Goal: Information Seeking & Learning: Compare options

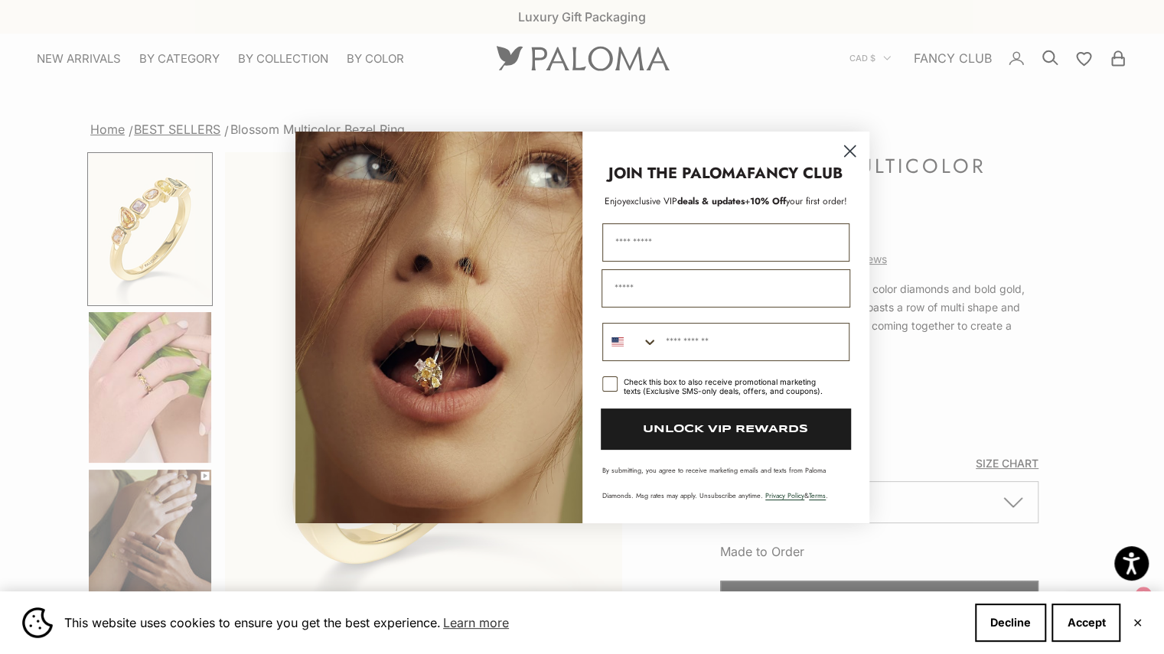
click at [854, 152] on circle "Close dialog" at bounding box center [848, 150] width 25 height 25
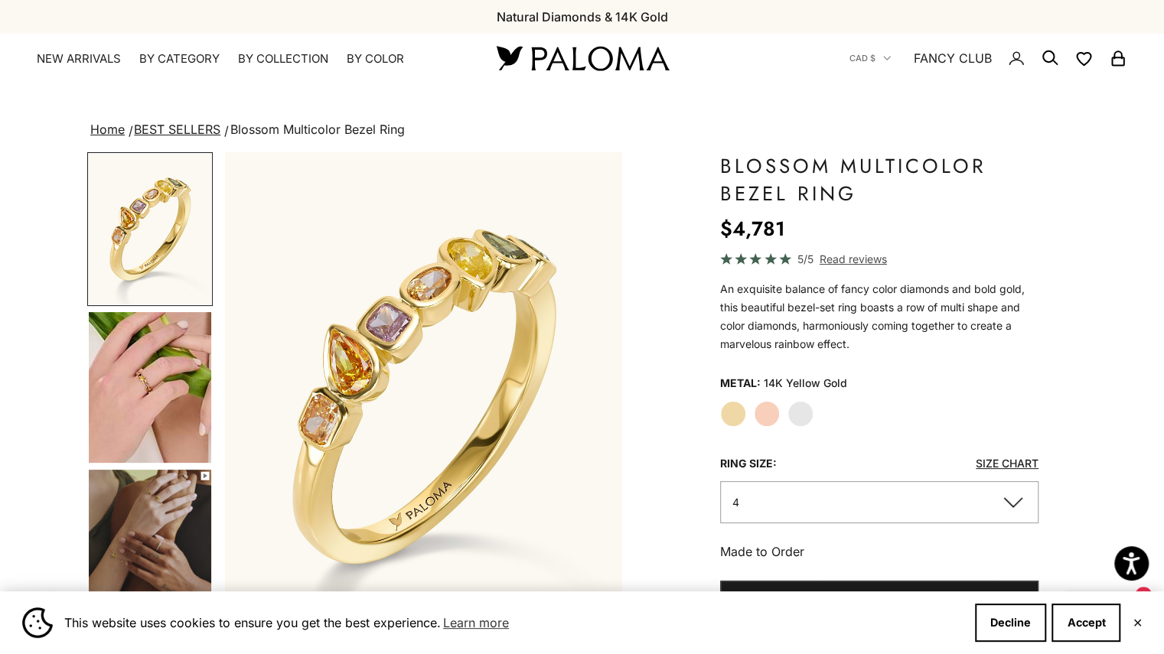
click at [161, 400] on img "Go to item 5" at bounding box center [150, 387] width 122 height 151
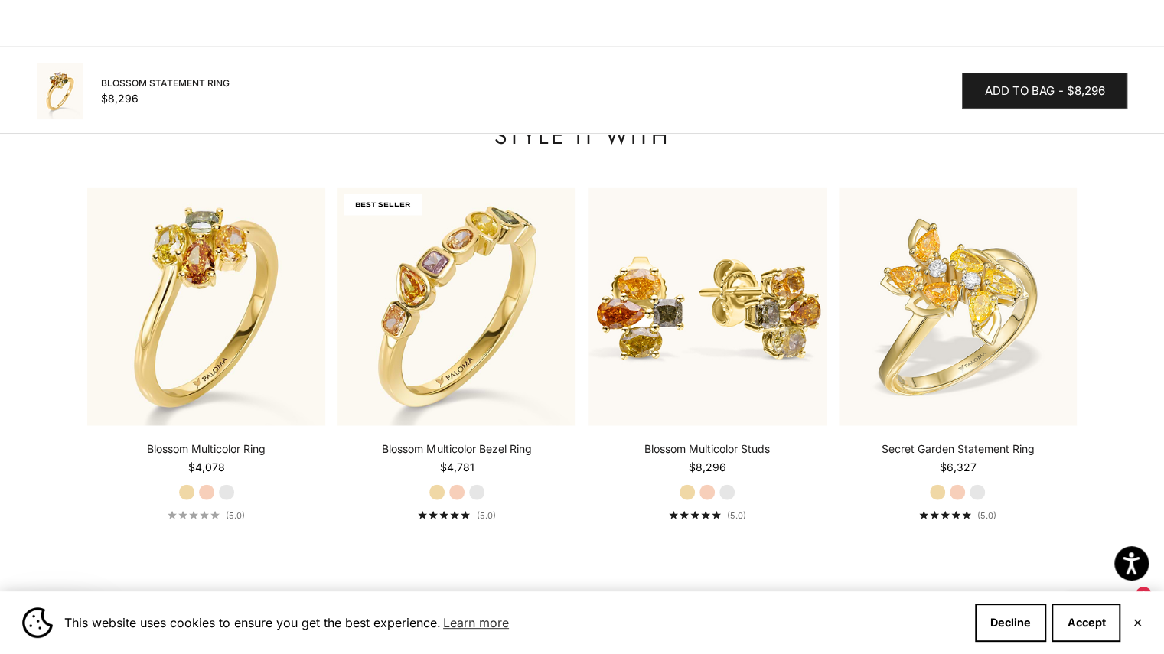
scroll to position [1836, 0]
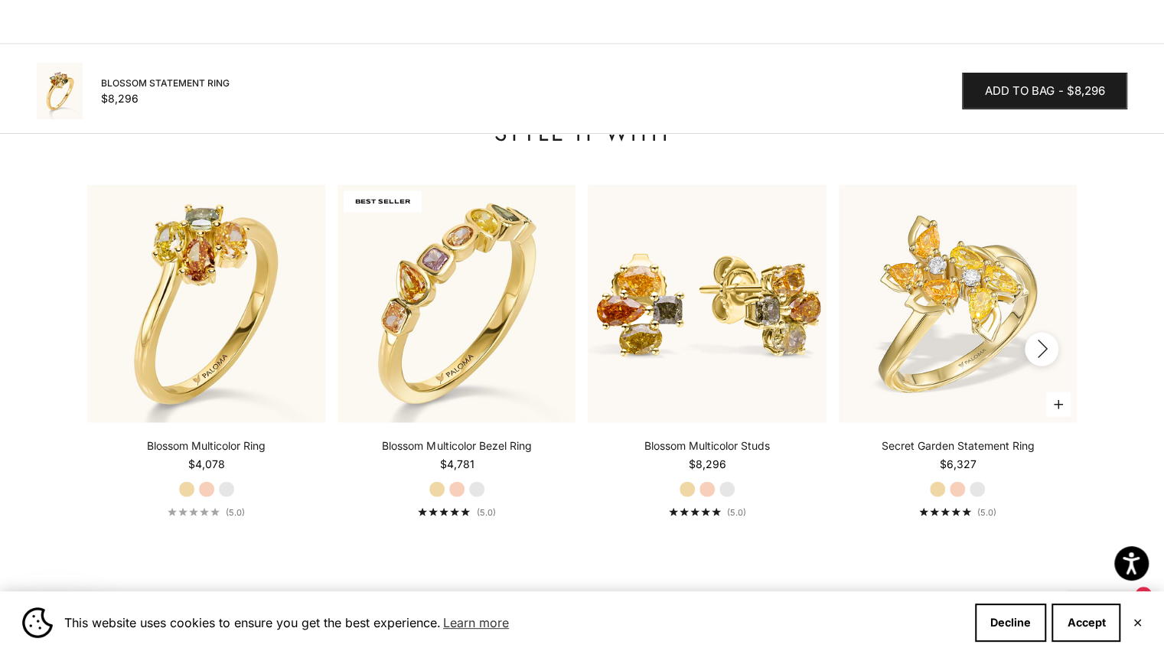
click at [961, 488] on label "Rose Gold" at bounding box center [957, 489] width 17 height 17
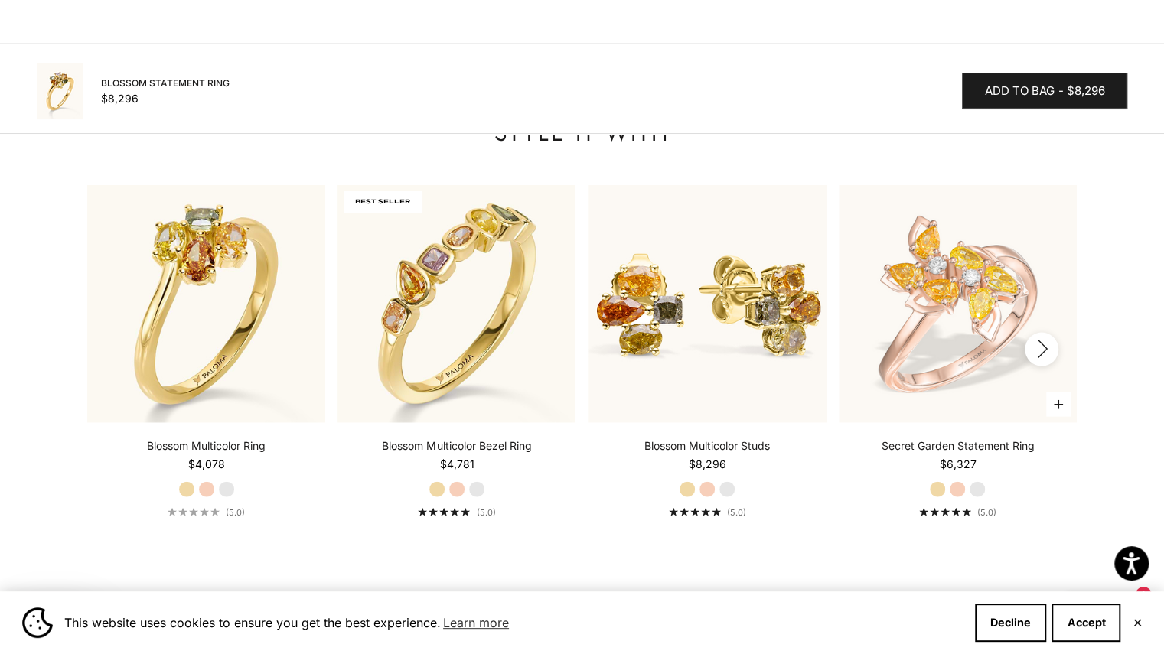
click at [983, 486] on label "White Gold" at bounding box center [977, 489] width 17 height 17
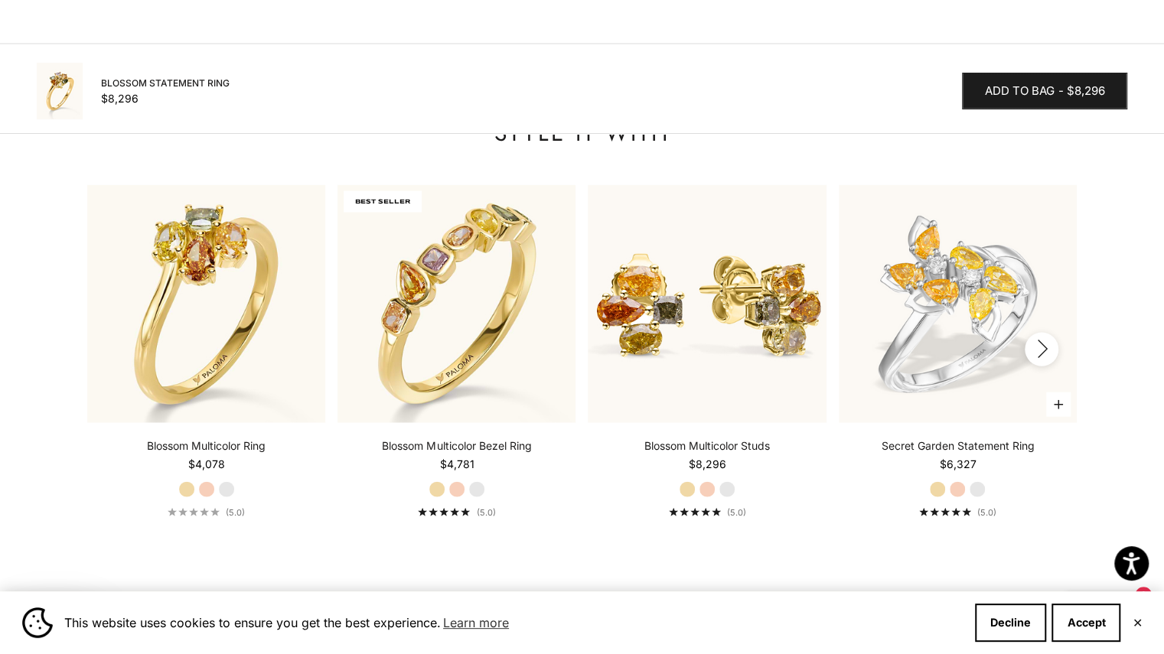
click at [963, 487] on label "Rose Gold" at bounding box center [957, 489] width 17 height 17
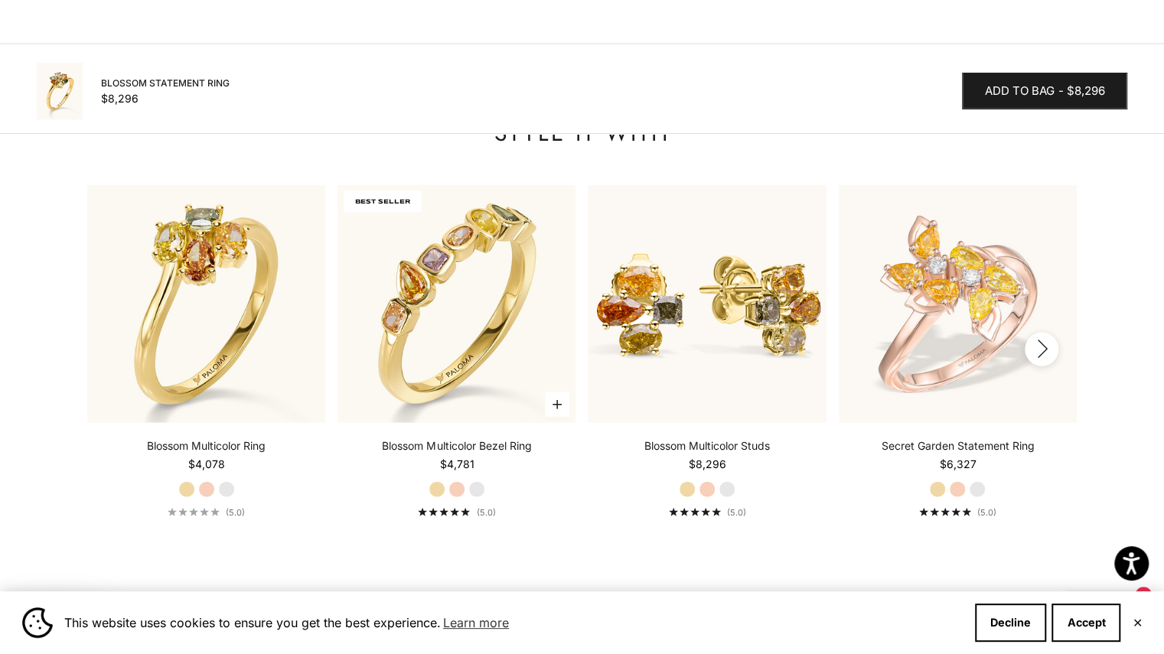
click at [458, 494] on label "Rose Gold" at bounding box center [456, 489] width 17 height 17
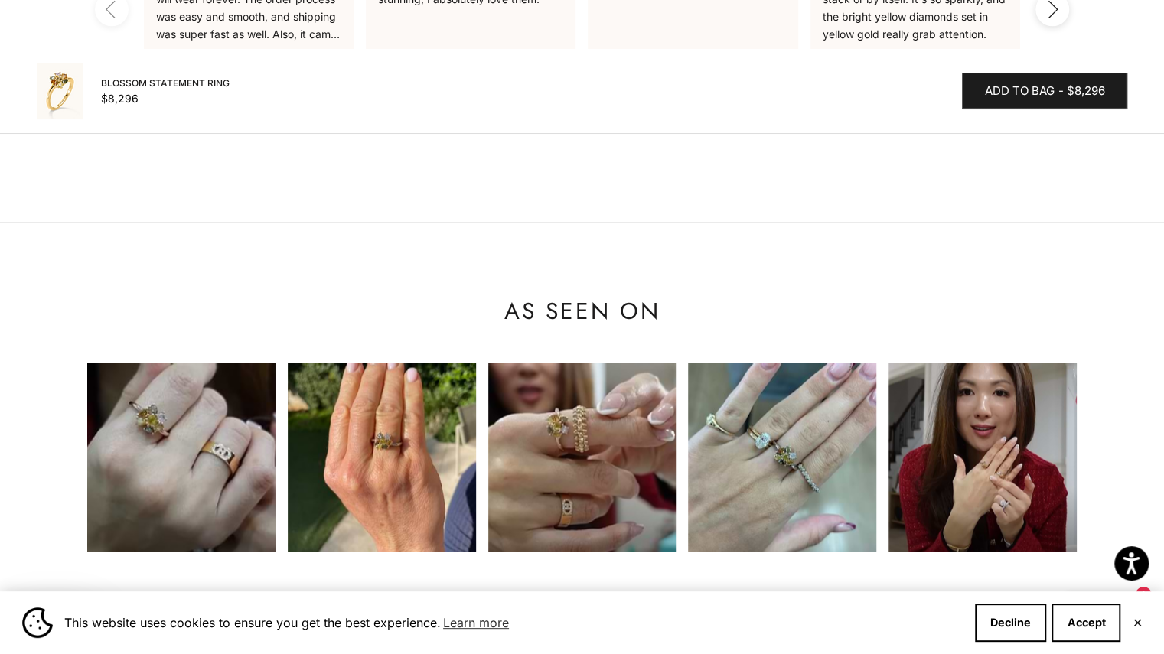
scroll to position [1377, 0]
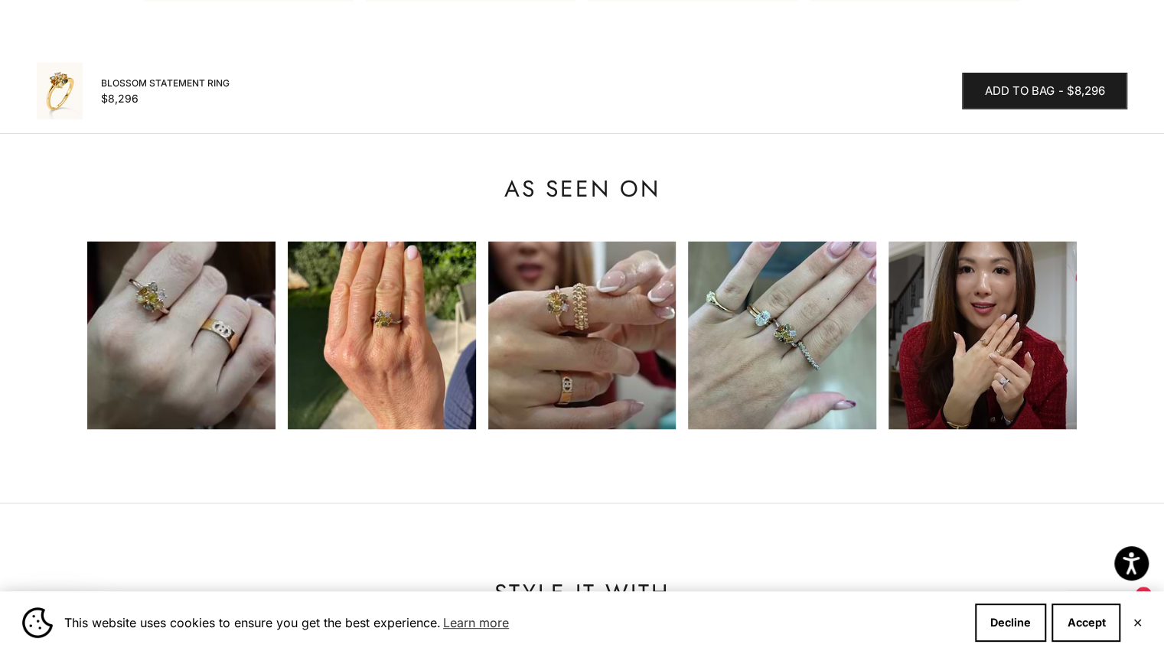
click at [402, 339] on img at bounding box center [382, 335] width 188 height 188
click at [217, 311] on img at bounding box center [181, 335] width 188 height 188
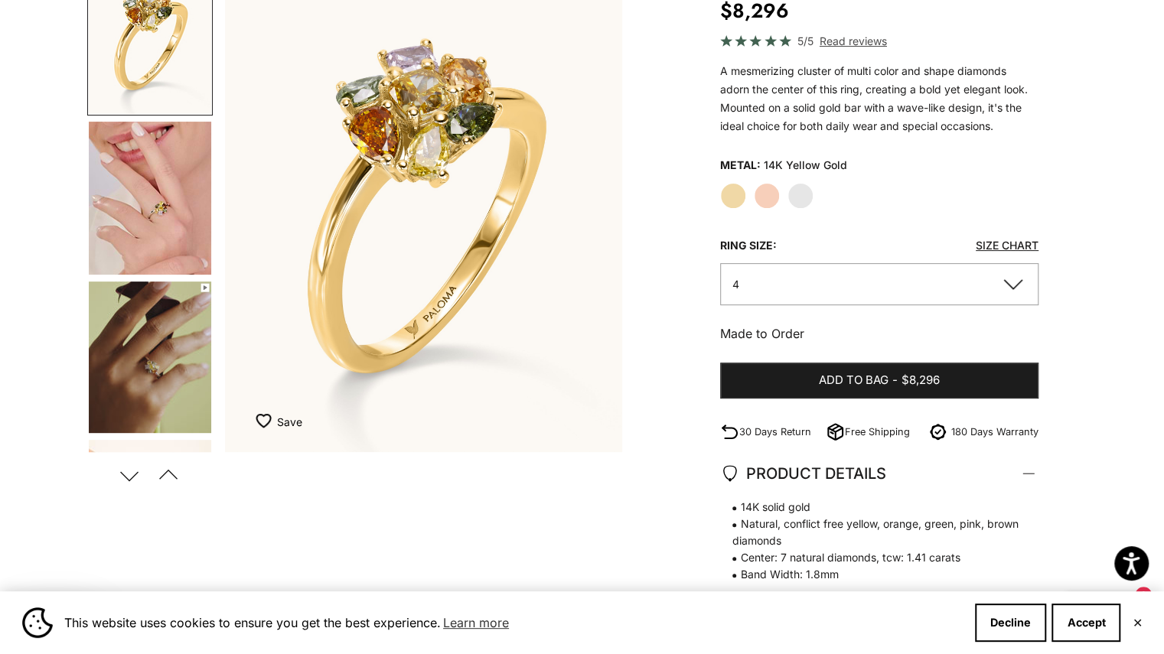
scroll to position [0, 0]
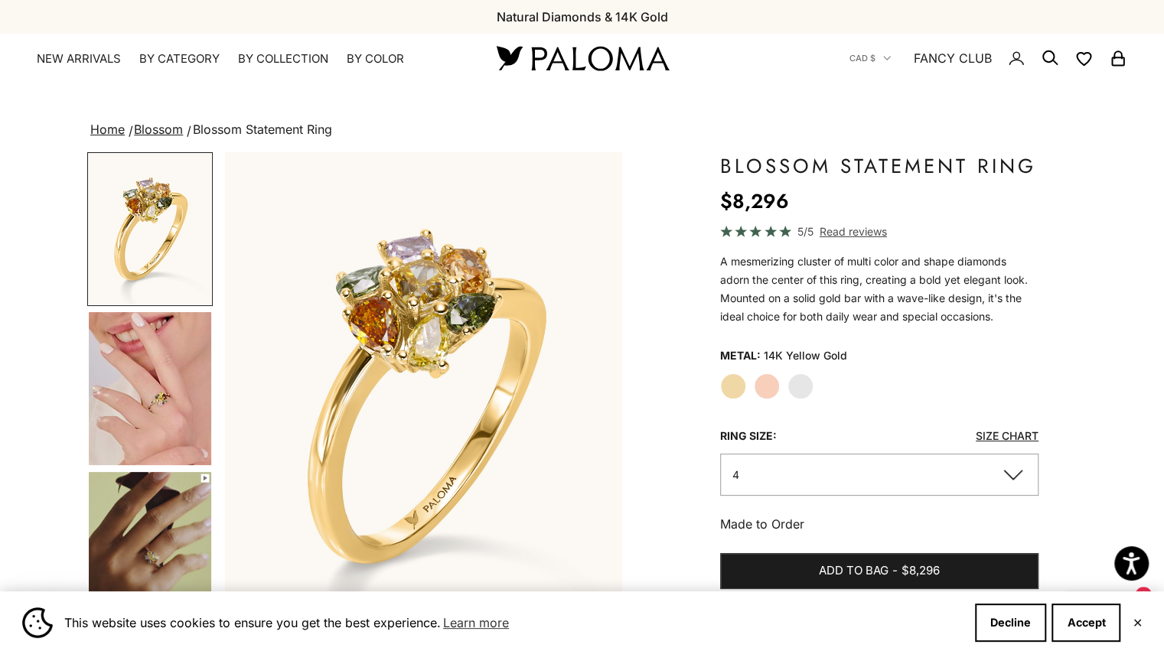
click at [616, 54] on img at bounding box center [582, 58] width 184 height 32
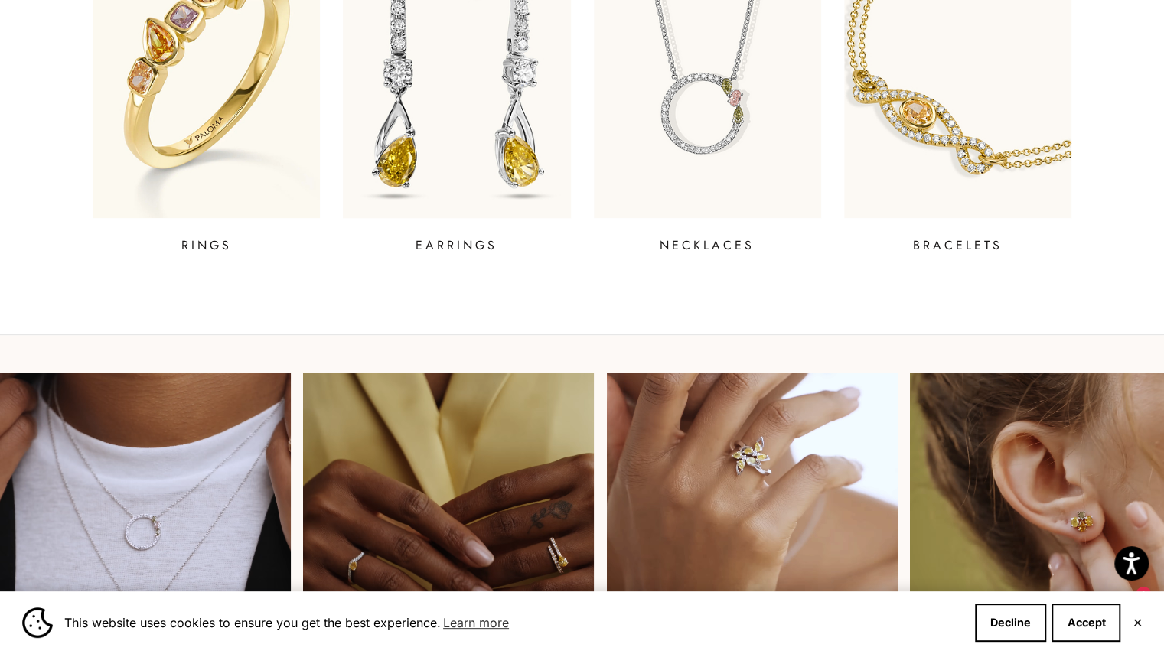
scroll to position [689, 0]
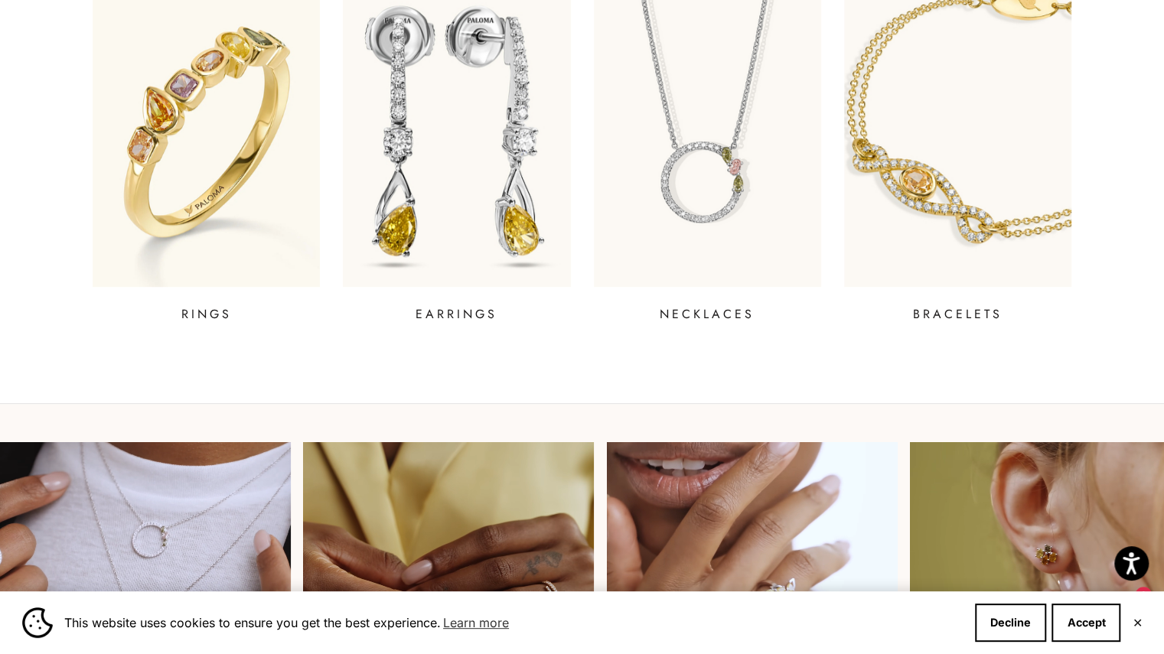
click at [534, 89] on img at bounding box center [456, 131] width 273 height 371
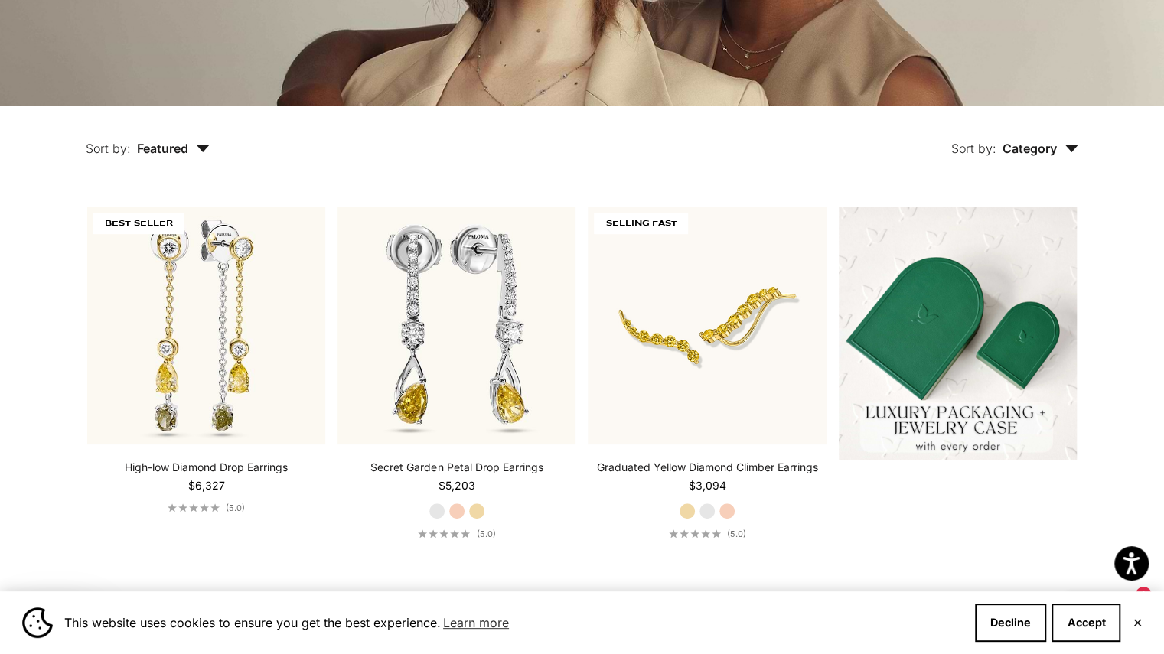
scroll to position [306, 0]
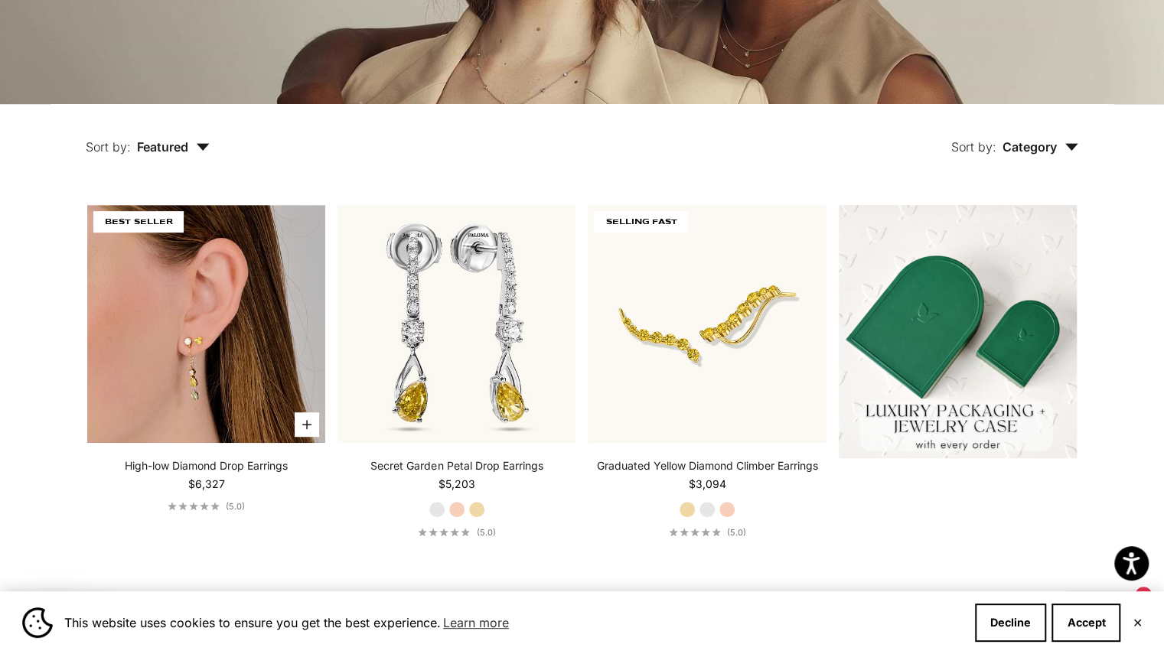
click at [210, 237] on img at bounding box center [206, 324] width 238 height 238
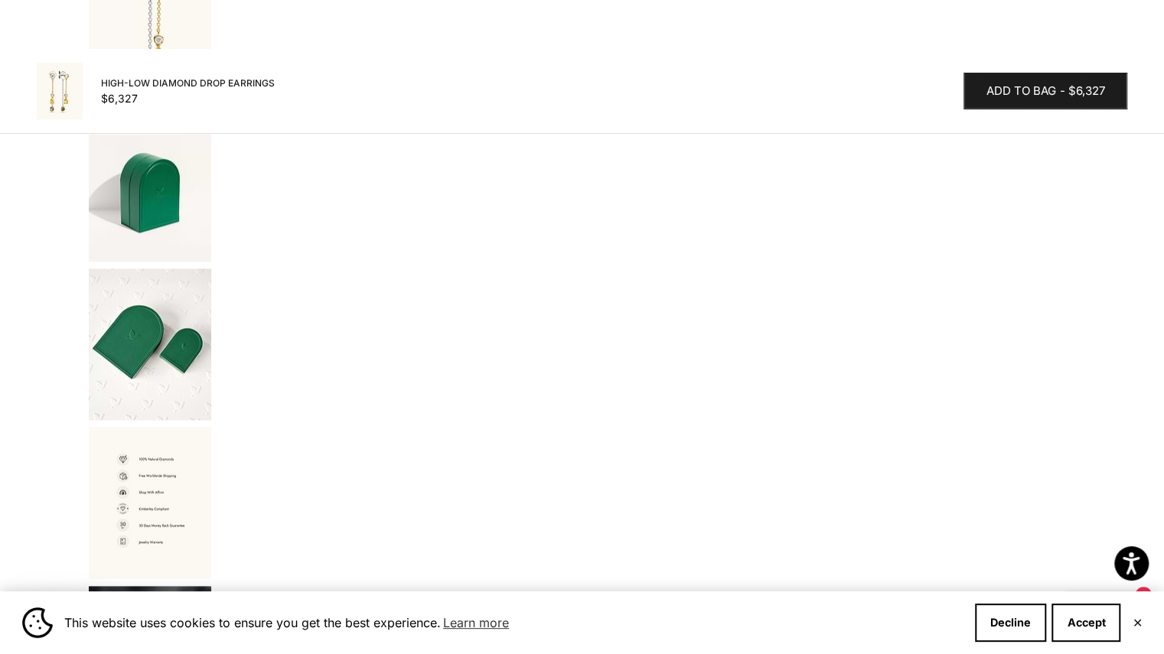
scroll to position [1377, 0]
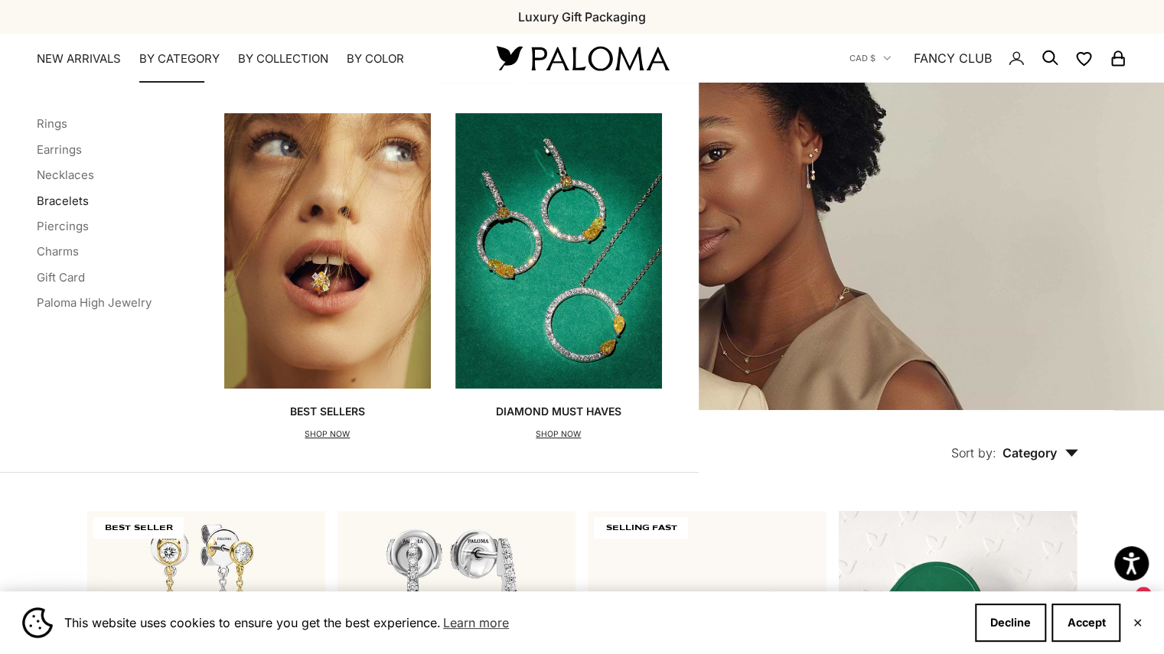
click at [63, 202] on link "Bracelets" at bounding box center [63, 201] width 52 height 15
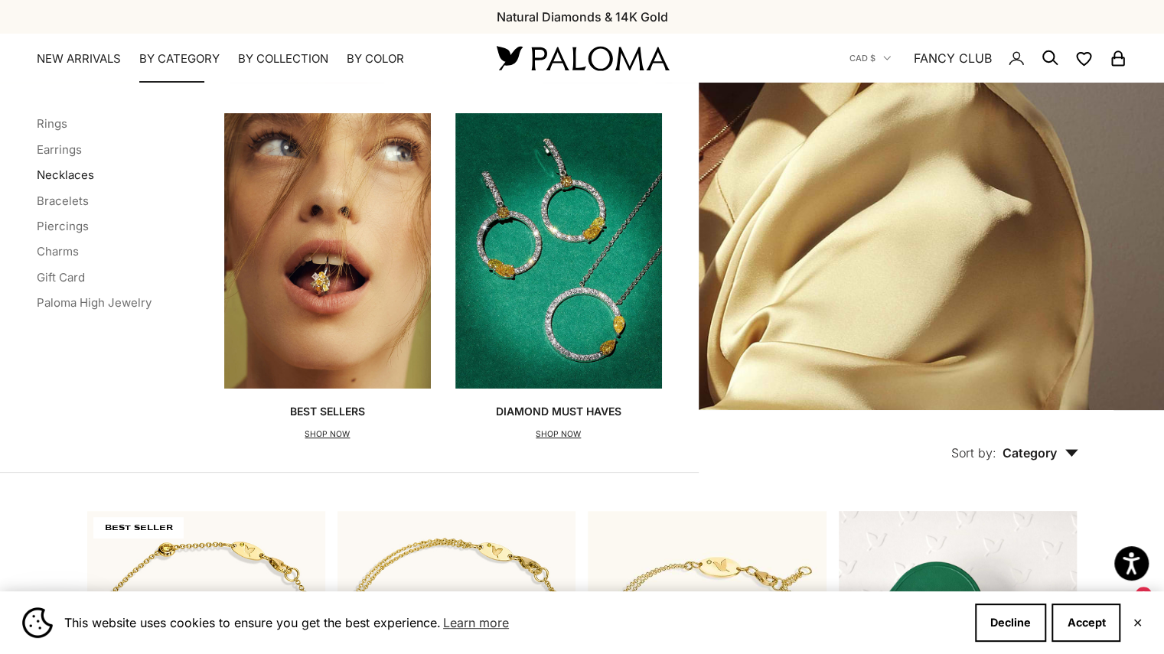
click at [78, 175] on link "Necklaces" at bounding box center [65, 175] width 57 height 15
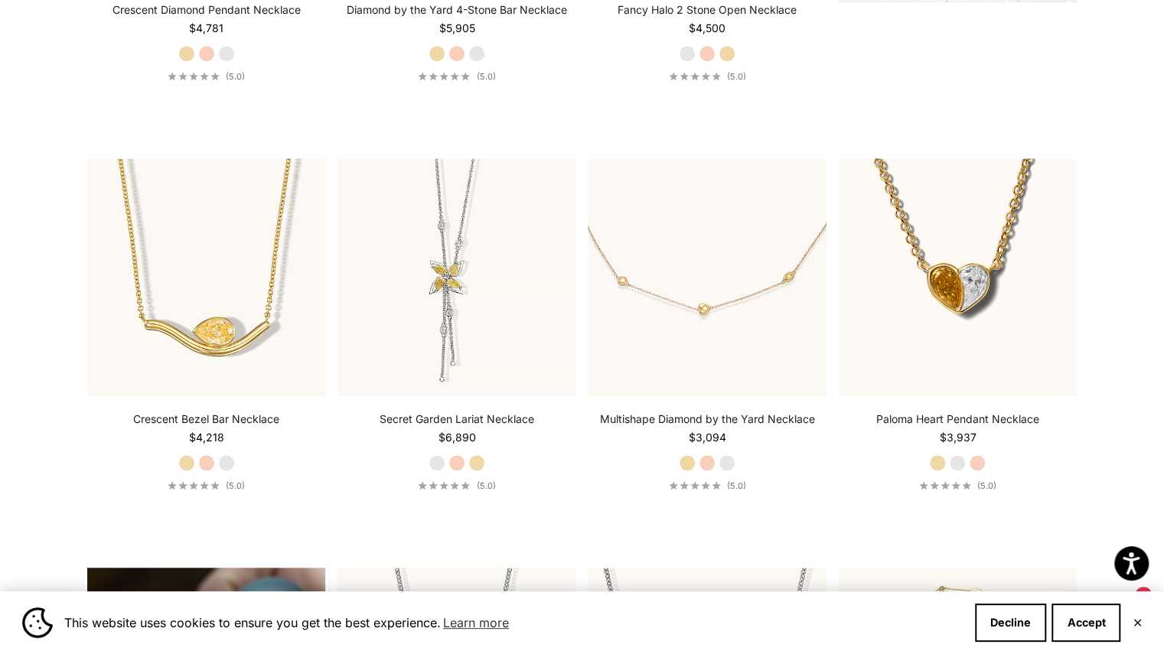
scroll to position [765, 0]
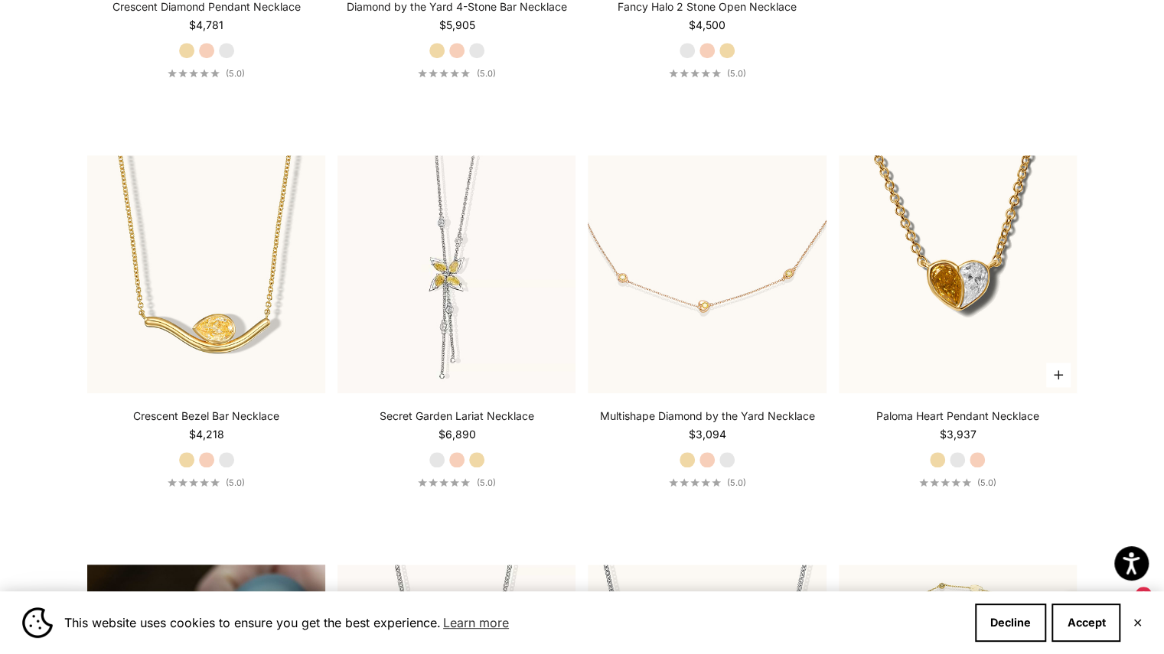
click at [977, 461] on label "Rose Gold" at bounding box center [977, 459] width 17 height 17
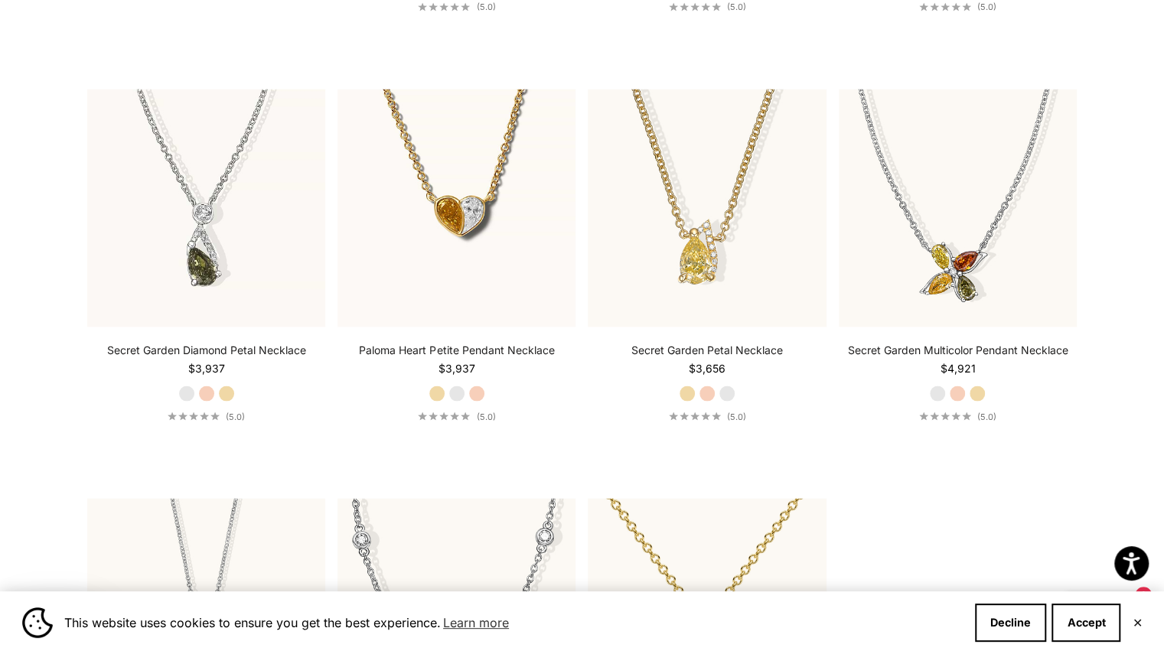
scroll to position [1683, 0]
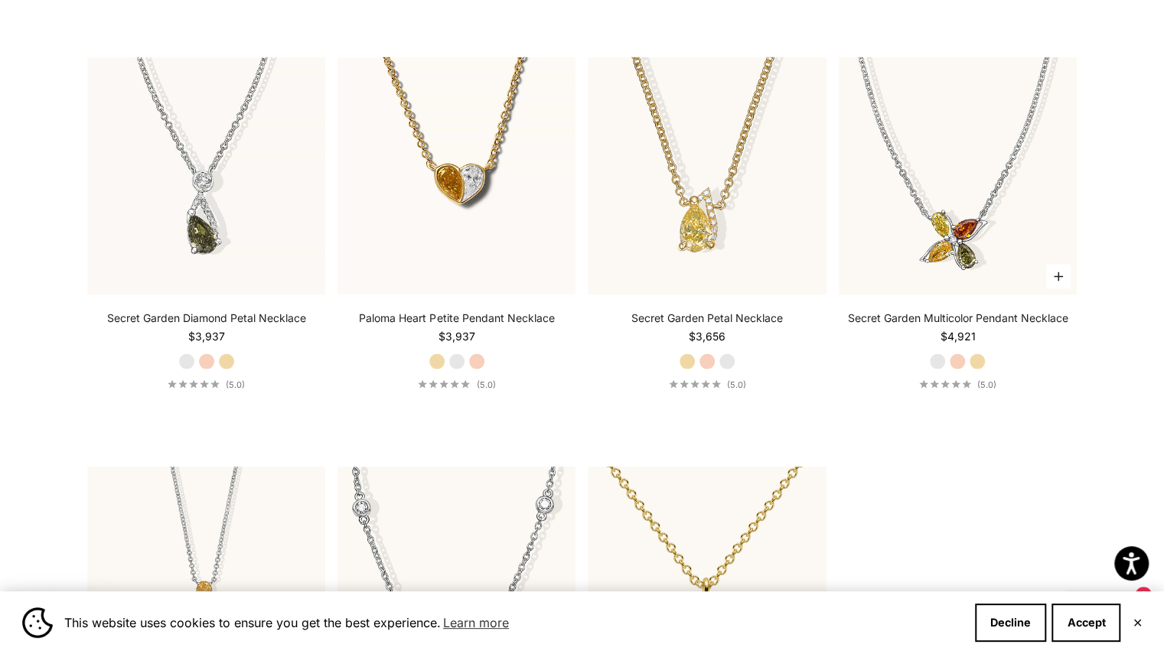
click at [954, 365] on label "Rose Gold" at bounding box center [957, 361] width 17 height 17
click at [976, 357] on label "Yellow Gold" at bounding box center [977, 361] width 17 height 17
click at [208, 357] on label "Rose Gold" at bounding box center [206, 361] width 17 height 17
click at [227, 359] on label "Yellow Gold" at bounding box center [226, 361] width 17 height 17
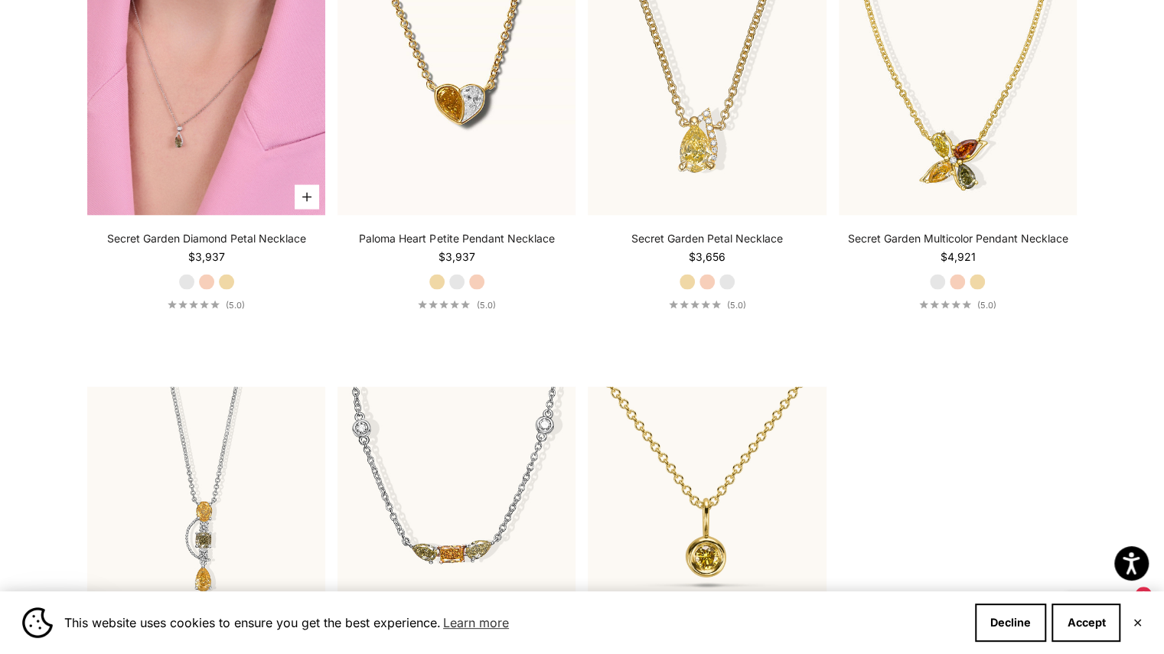
scroll to position [1989, 0]
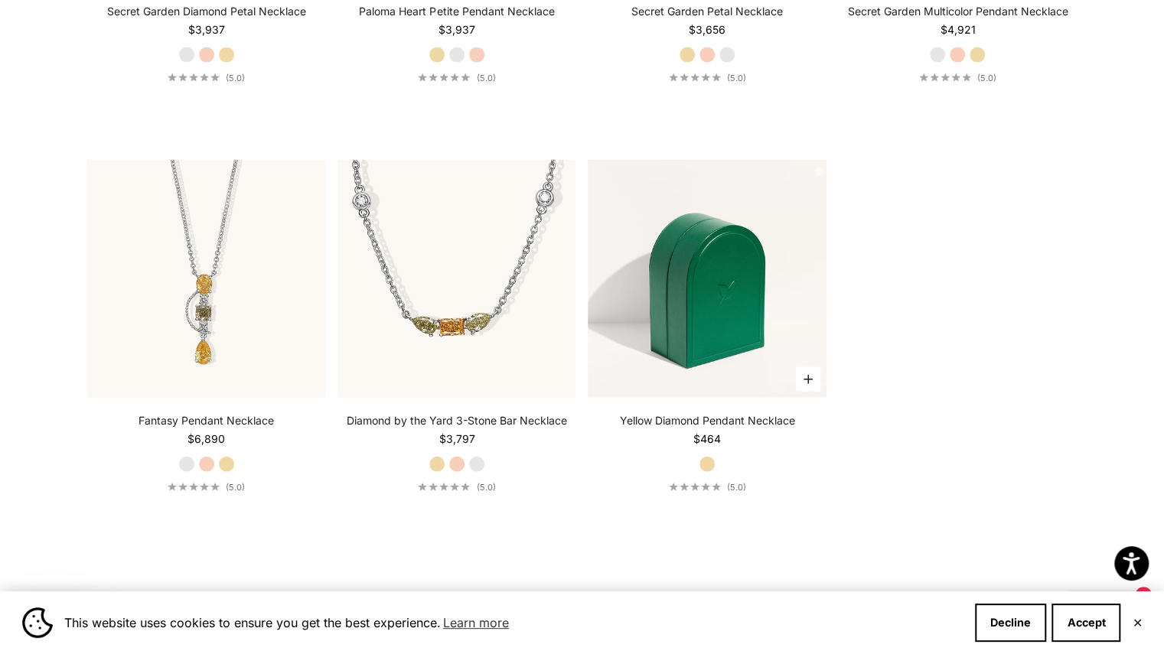
click at [745, 309] on img at bounding box center [707, 279] width 238 height 238
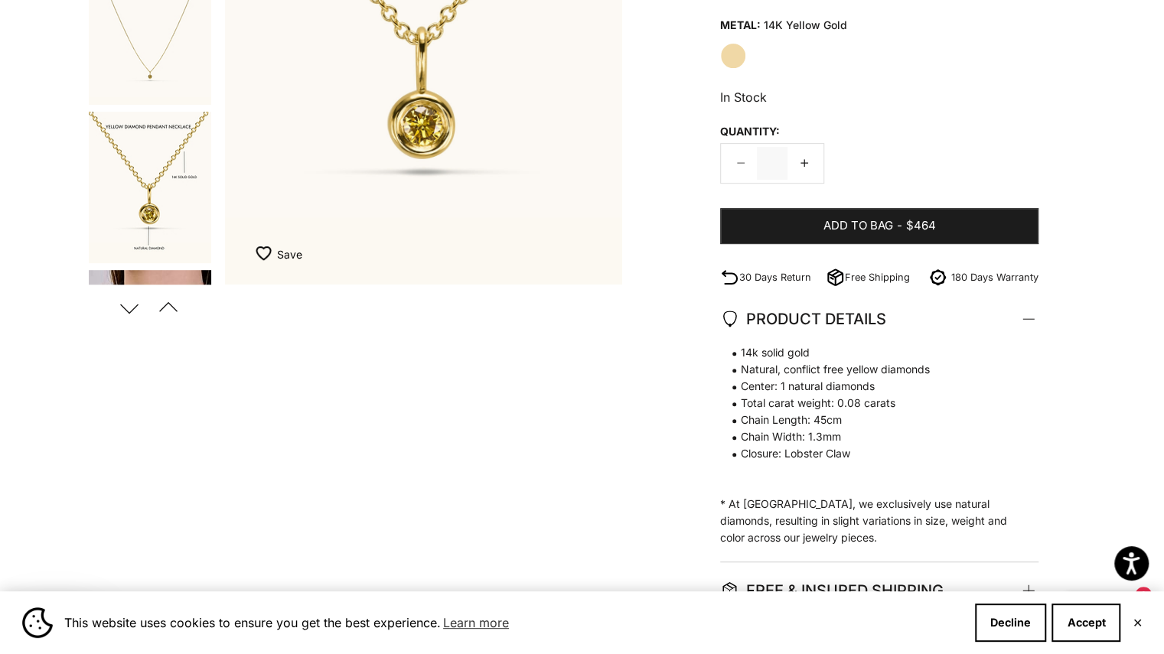
scroll to position [383, 0]
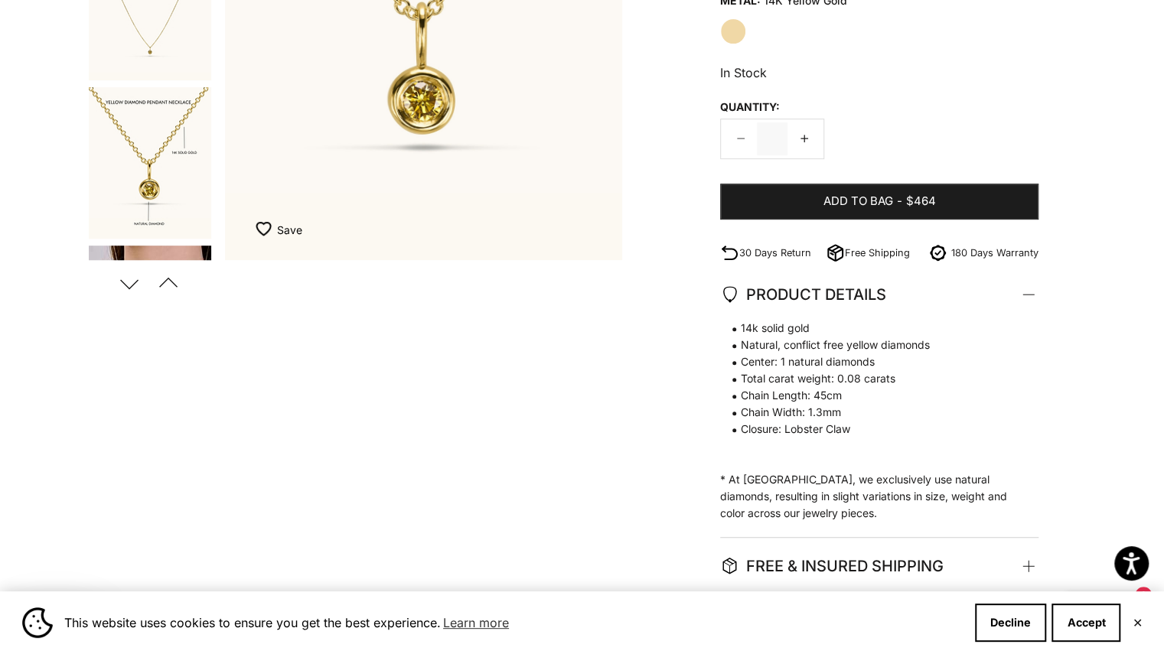
click at [128, 285] on button "Next" at bounding box center [129, 283] width 34 height 35
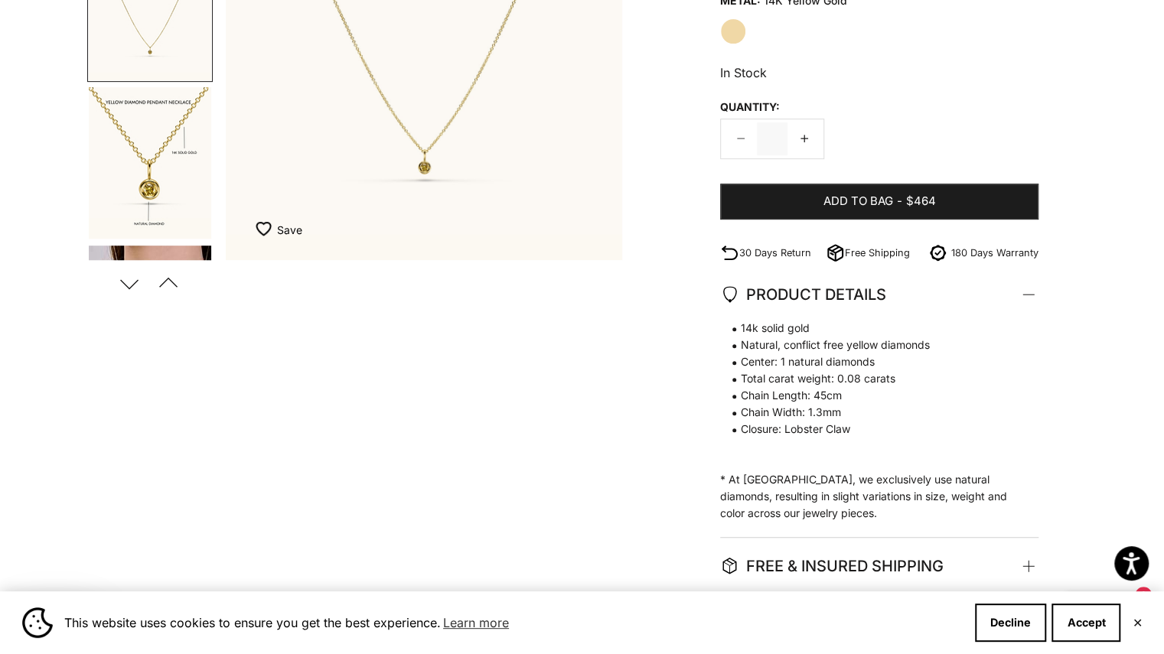
click at [130, 284] on button "Next" at bounding box center [129, 283] width 34 height 35
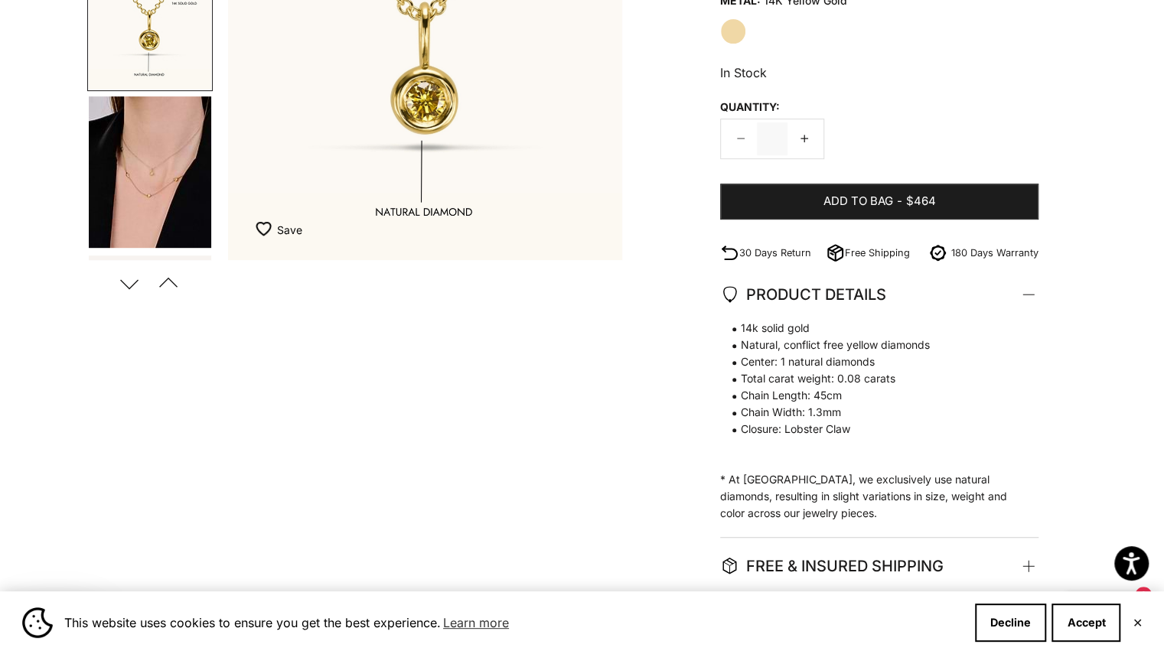
scroll to position [0, 831]
click at [130, 284] on button "Next" at bounding box center [129, 283] width 34 height 35
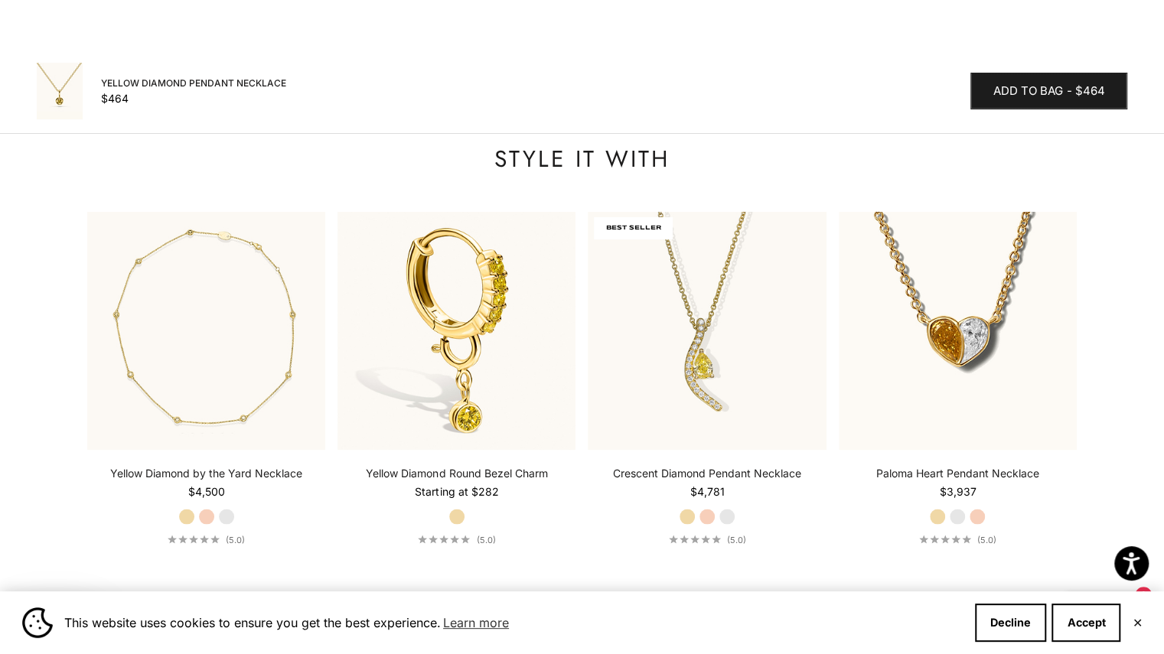
scroll to position [1454, 0]
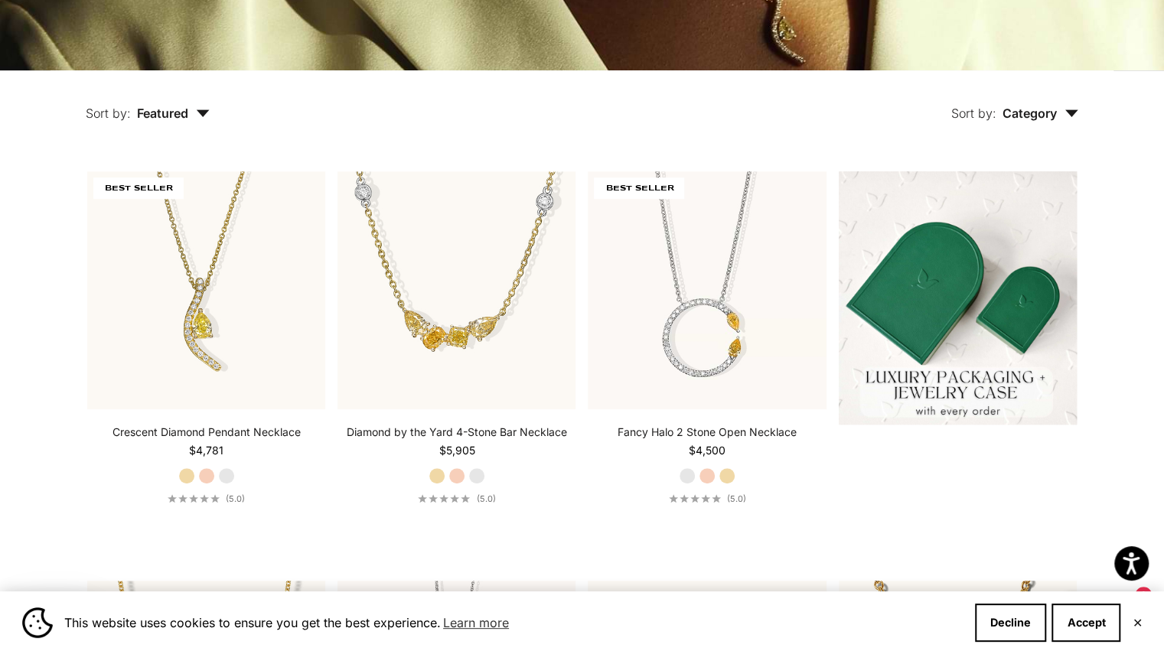
scroll to position [306, 0]
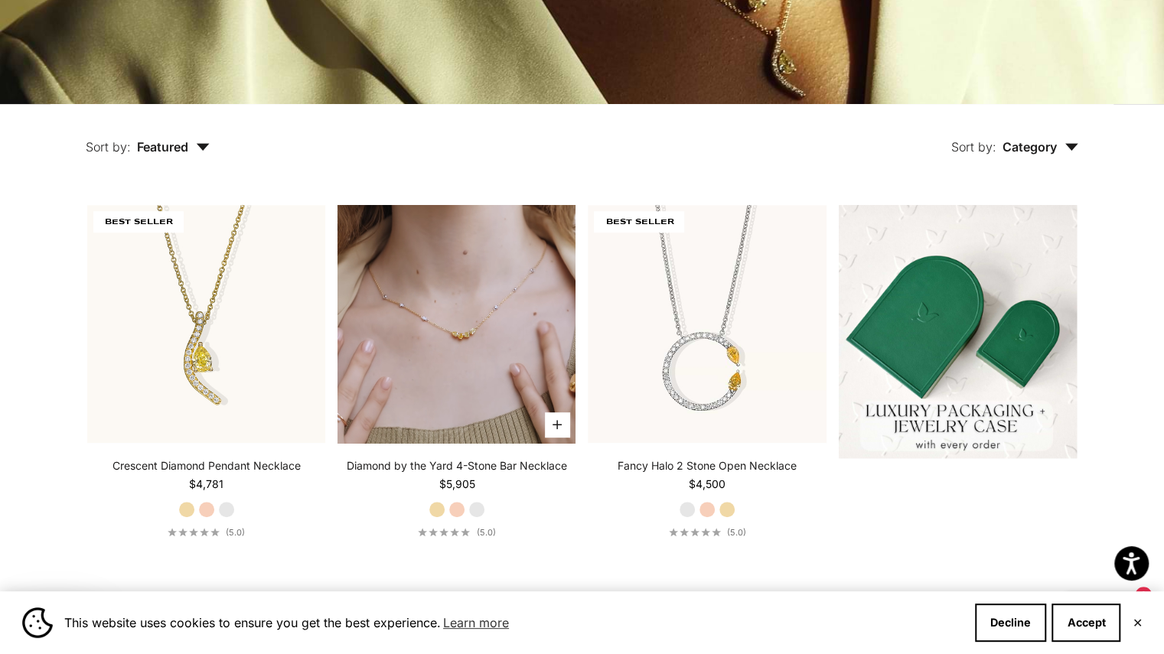
click at [461, 350] on video "#YellowGold\a#RoseGold\a#WhiteGold" at bounding box center [456, 324] width 238 height 238
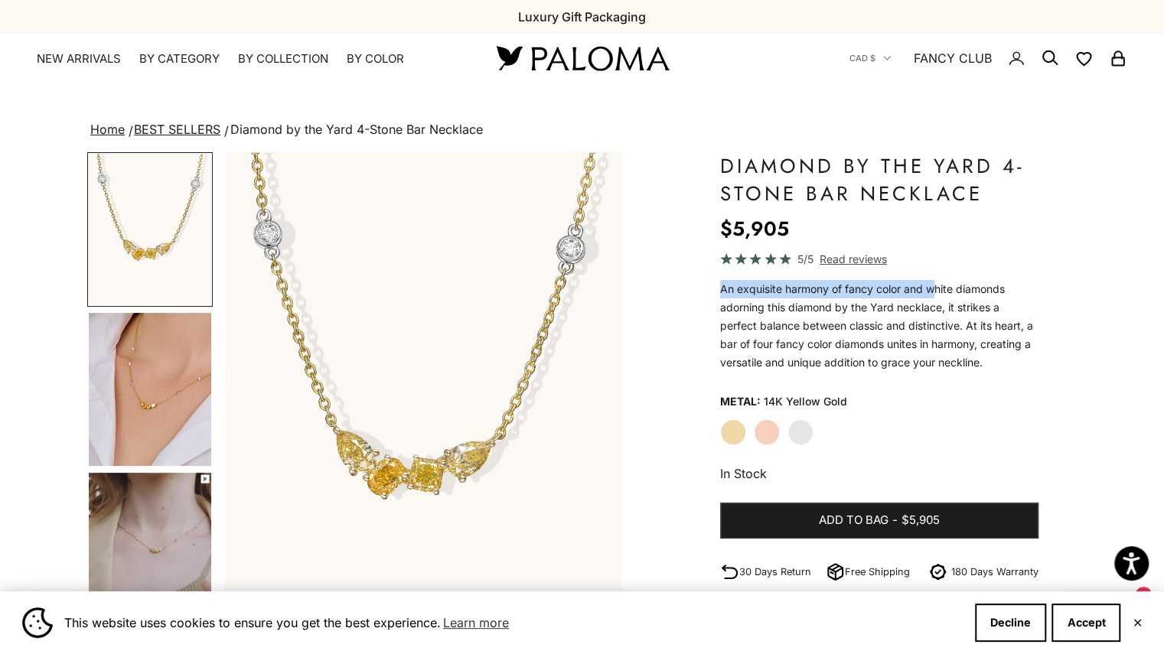
drag, startPoint x: 720, startPoint y: 285, endPoint x: 936, endPoint y: 298, distance: 216.2
click at [936, 298] on div "An exquisite harmony of fancy color and white diamonds adorning this diamond by…" at bounding box center [879, 326] width 318 height 92
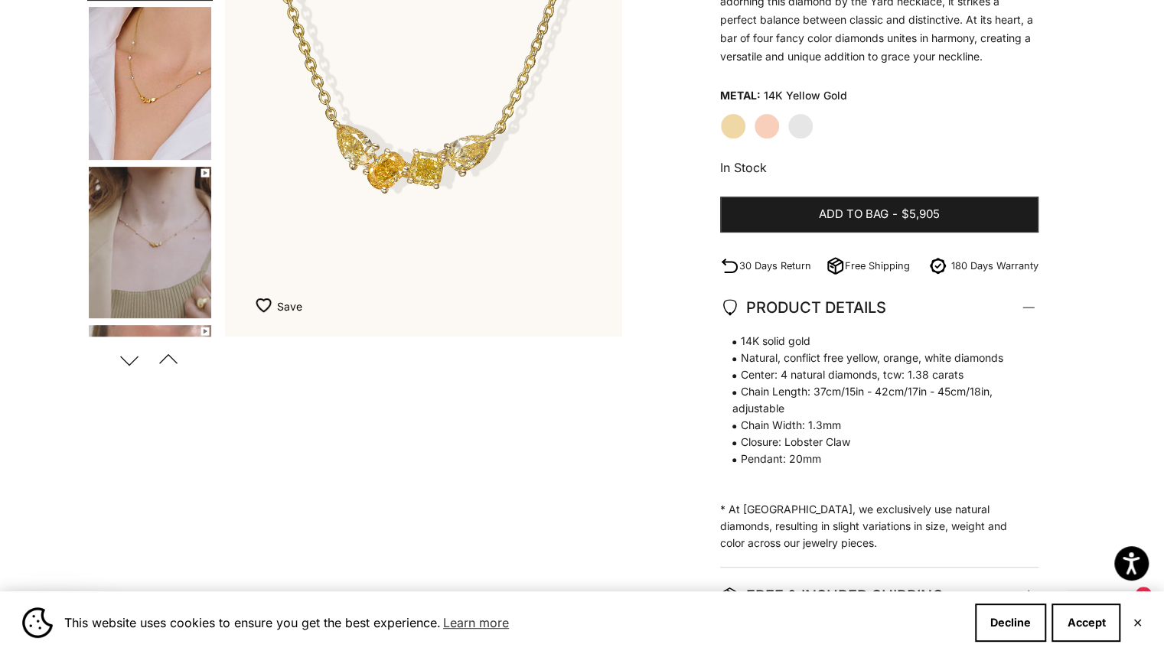
click at [806, 357] on span "Natural, conflict free yellow, orange, white diamonds" at bounding box center [871, 358] width 303 height 17
click at [813, 374] on span "Center: 4 natural diamonds, tcw: 1.38 carats" at bounding box center [871, 375] width 303 height 17
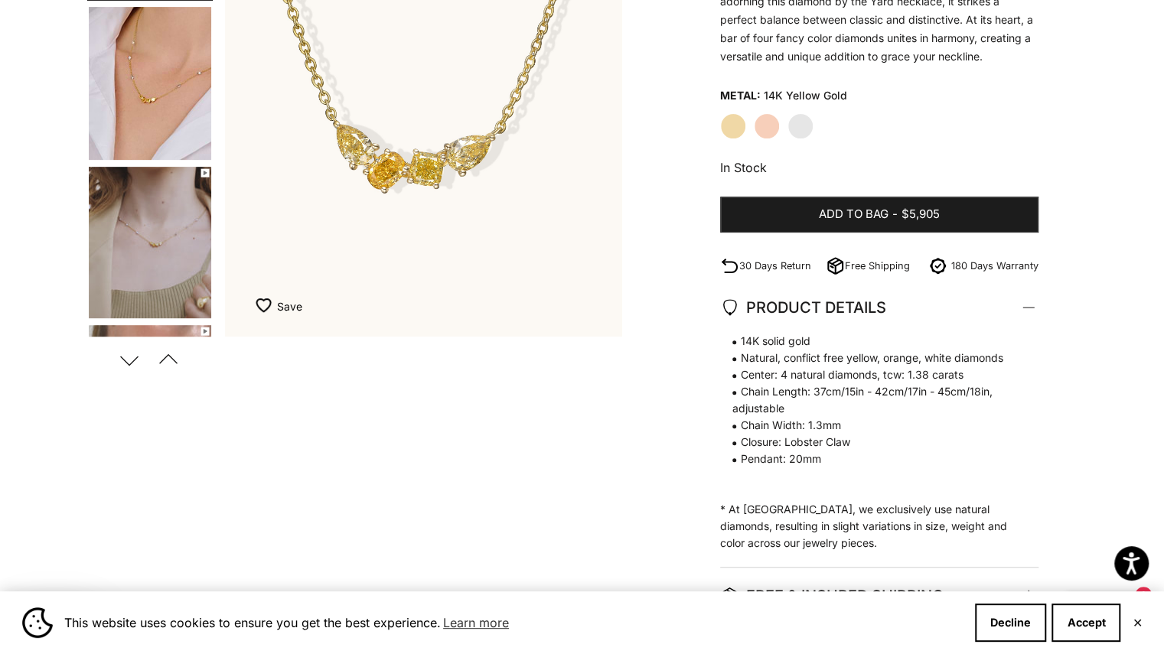
click at [827, 388] on span "Chain Length: 37cm/15in - 42cm/17in - 45cm/18in, adjustable" at bounding box center [871, 400] width 303 height 34
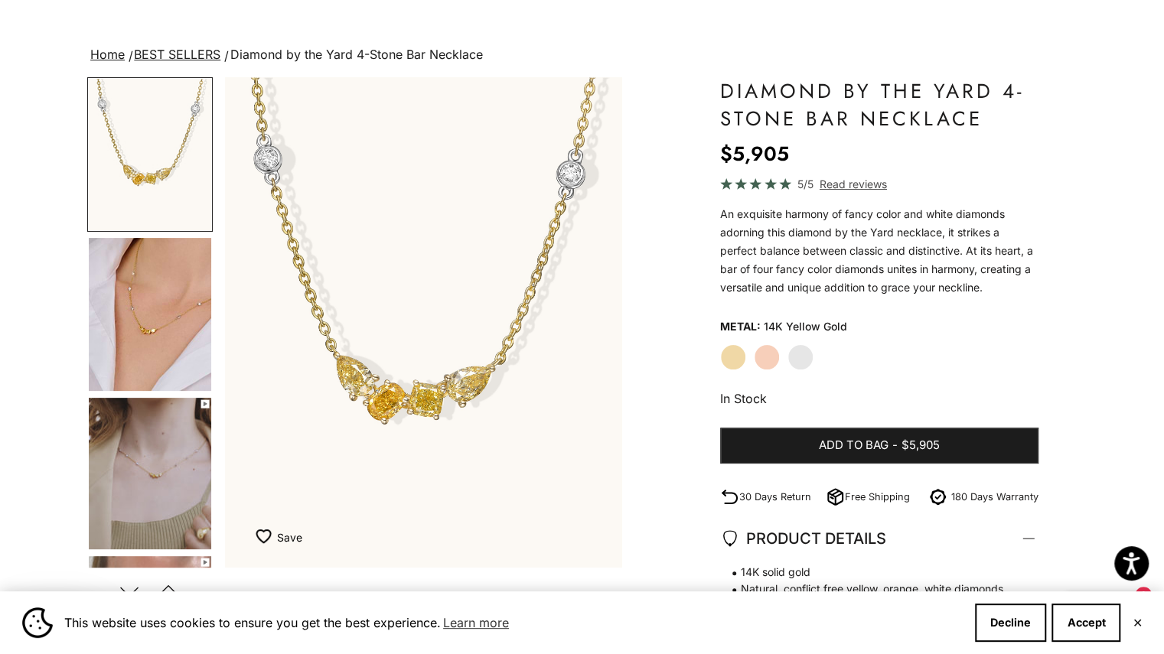
scroll to position [77, 0]
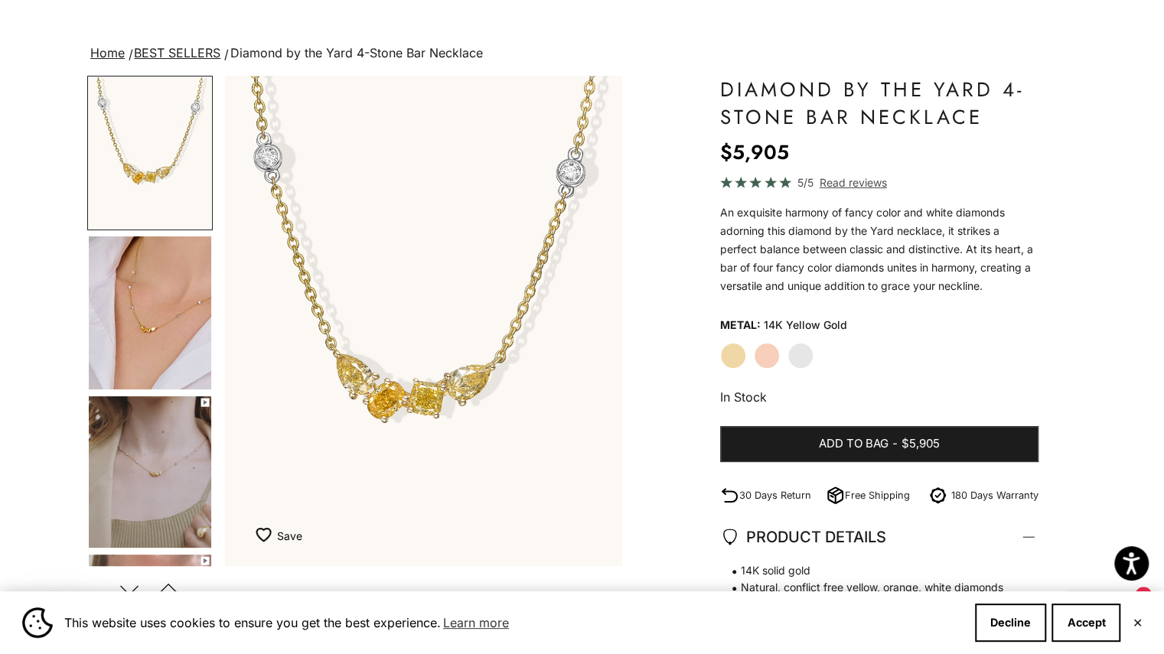
click at [199, 311] on img "Go to item 4" at bounding box center [150, 312] width 122 height 153
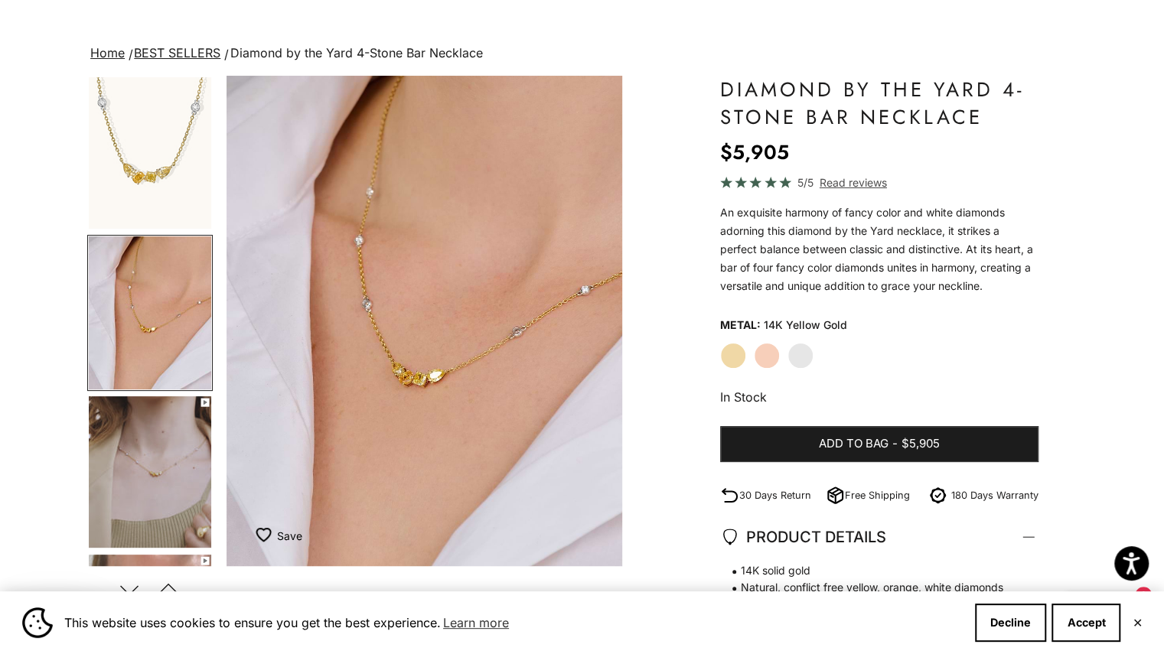
scroll to position [0, 415]
click at [131, 437] on img "Go to item 5" at bounding box center [150, 472] width 122 height 152
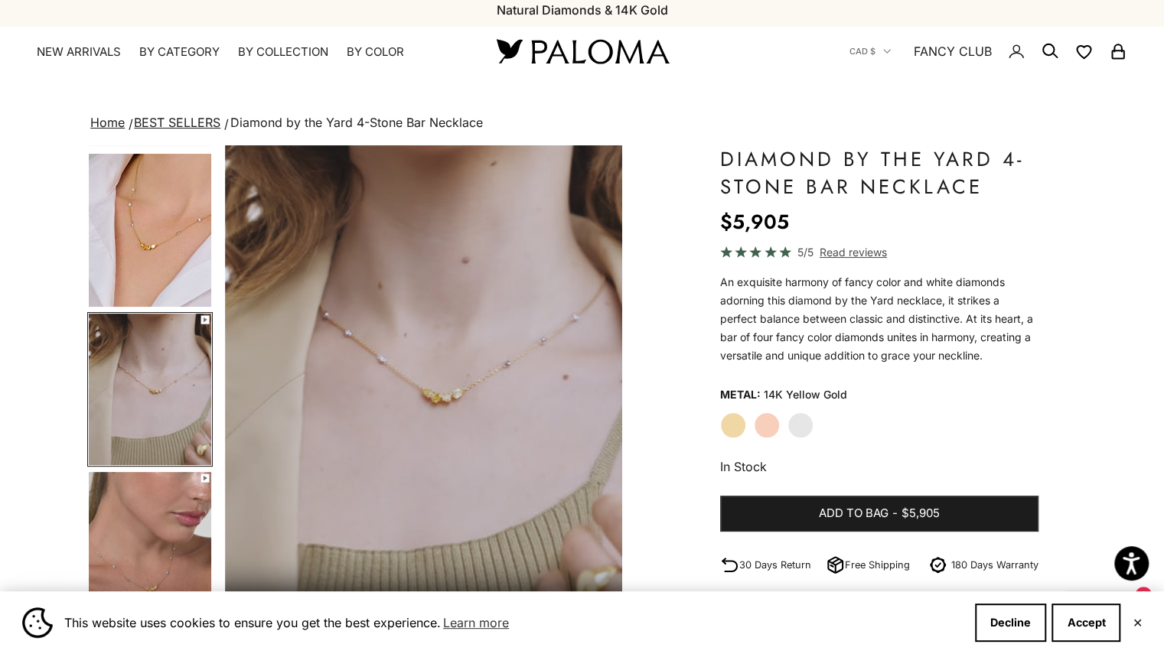
scroll to position [0, 0]
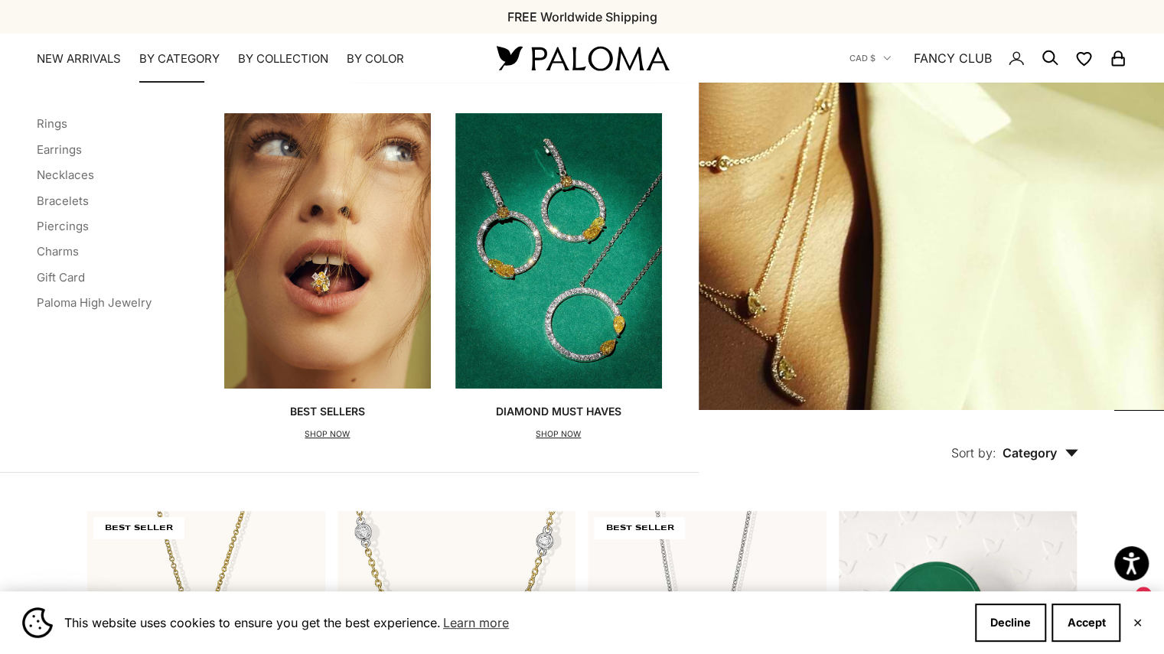
click at [185, 51] on summary "By Category" at bounding box center [179, 58] width 80 height 15
click at [74, 181] on link "Necklaces" at bounding box center [65, 175] width 57 height 15
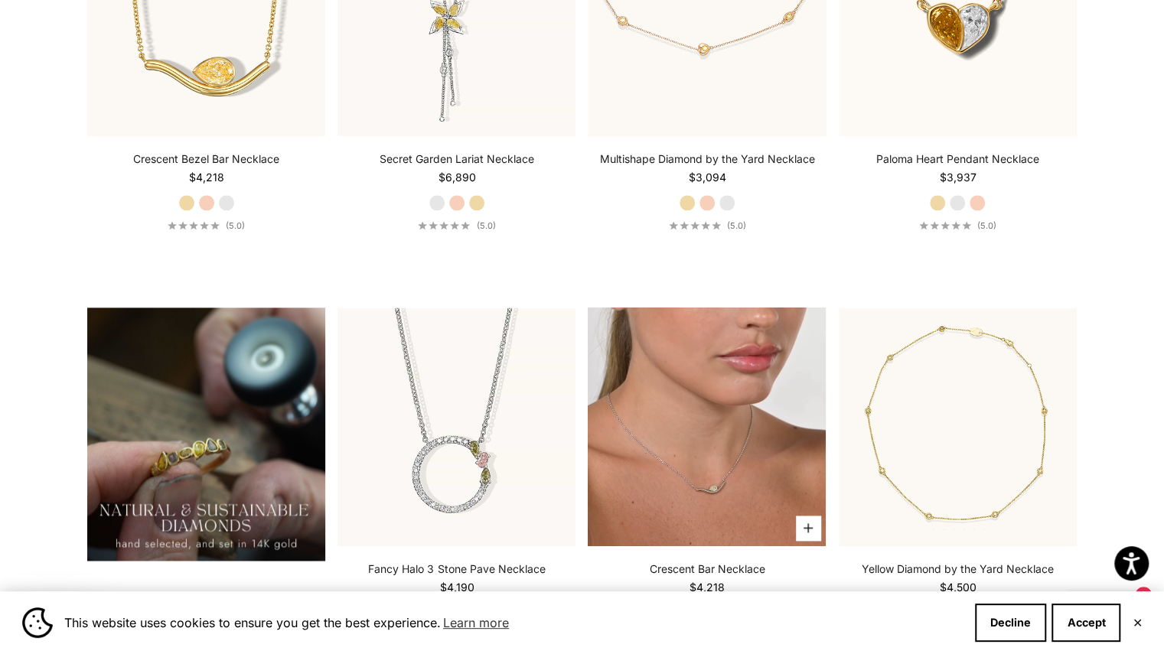
scroll to position [1301, 0]
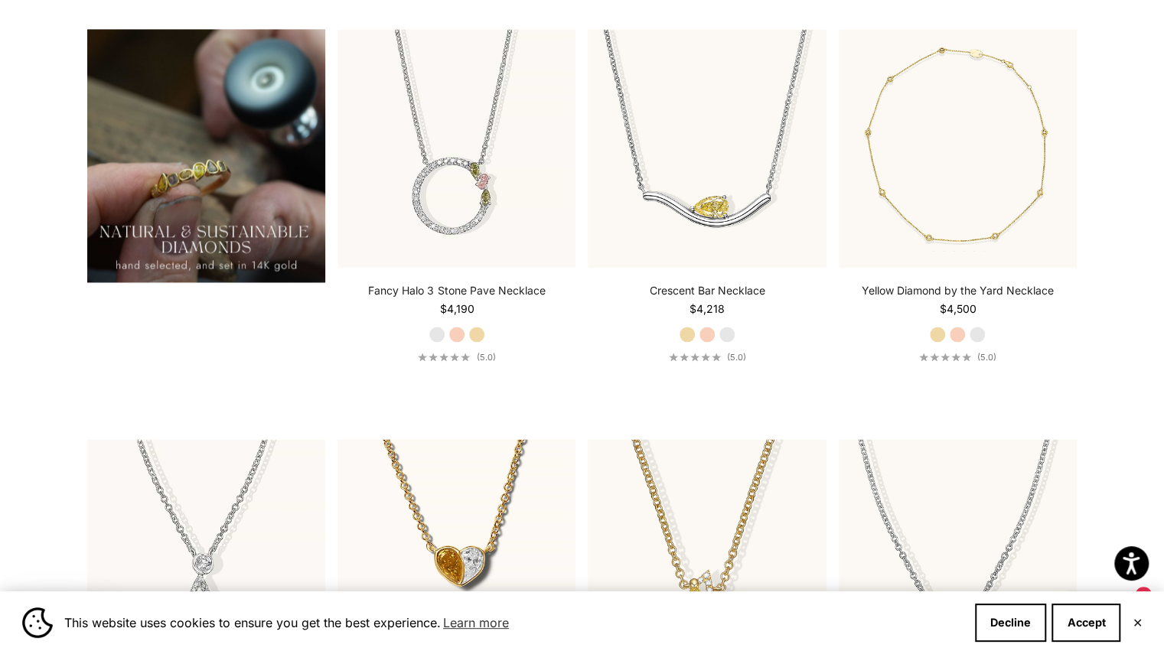
click at [233, 220] on img at bounding box center [206, 155] width 238 height 253
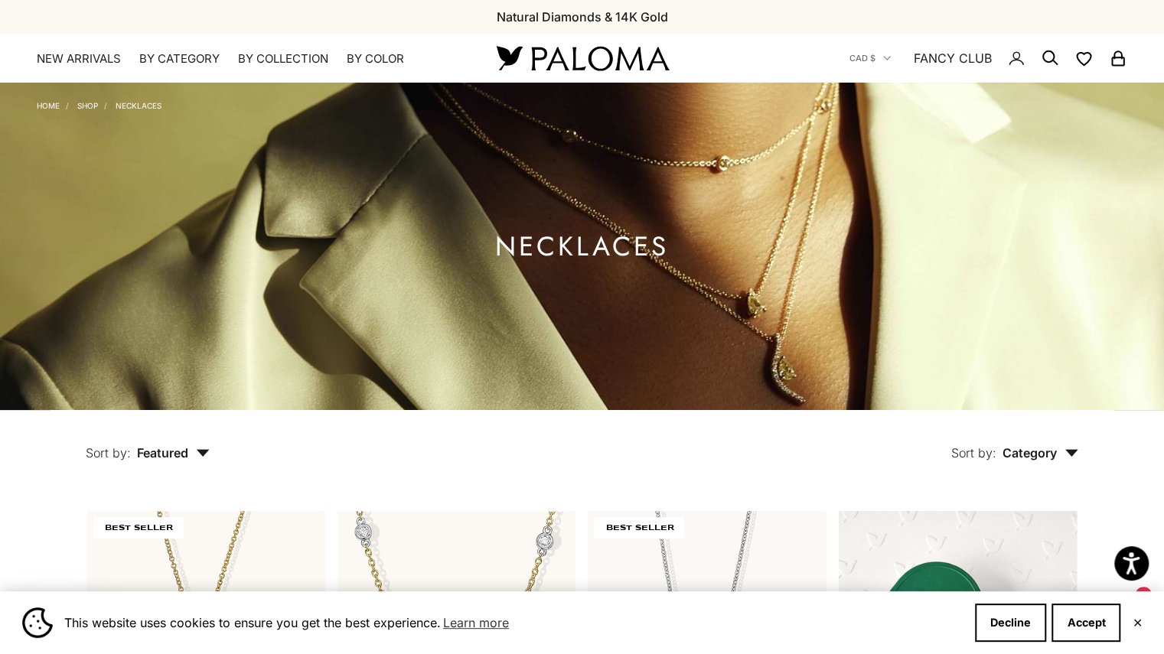
scroll to position [0, 0]
